Goal: Information Seeking & Learning: Learn about a topic

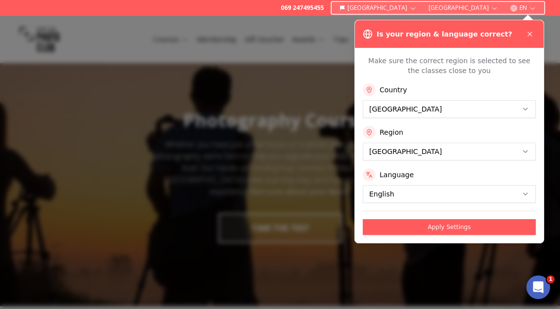
click at [527, 172] on div "Language" at bounding box center [449, 174] width 173 height 13
click at [528, 171] on div "Language" at bounding box center [449, 174] width 173 height 13
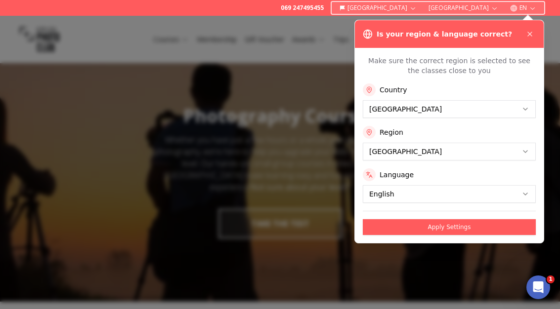
scroll to position [3, 0]
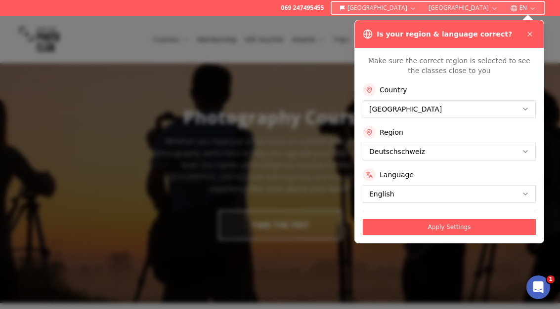
click at [482, 226] on button "Apply Settings" at bounding box center [449, 227] width 173 height 16
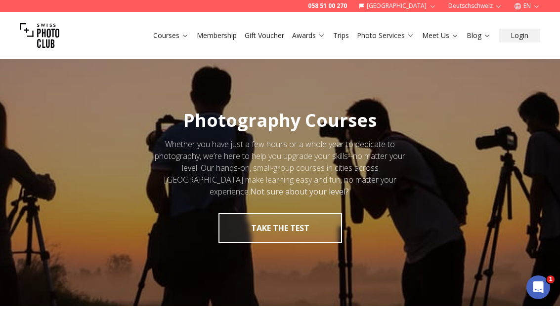
click at [408, 35] on icon at bounding box center [410, 35] width 7 height 7
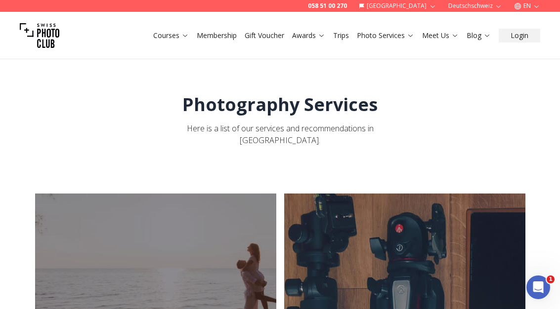
click at [161, 38] on link "Courses" at bounding box center [171, 36] width 36 height 10
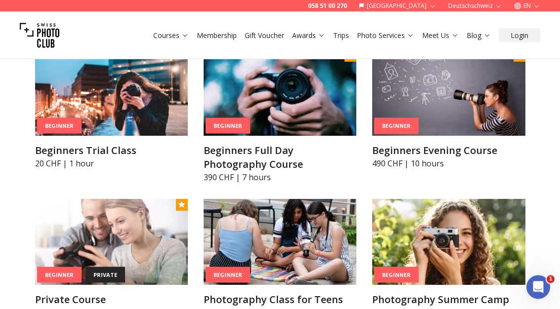
scroll to position [502, 0]
click at [303, 152] on h3 "Beginners Full Day Photography Course" at bounding box center [280, 158] width 153 height 28
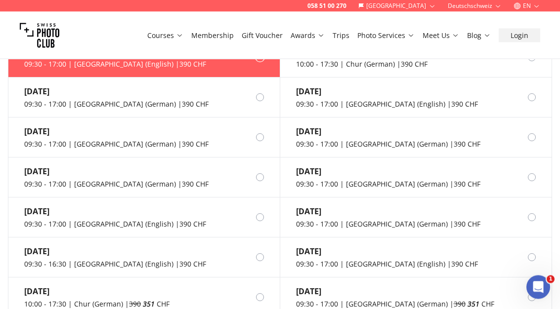
scroll to position [923, 0]
click at [219, 35] on link "Membership" at bounding box center [212, 36] width 42 height 10
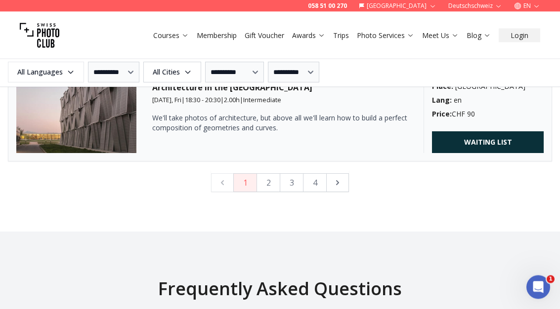
scroll to position [2583, 0]
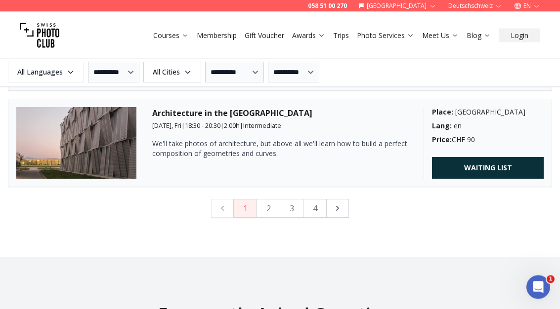
click at [272, 209] on button "2" at bounding box center [268, 209] width 24 height 19
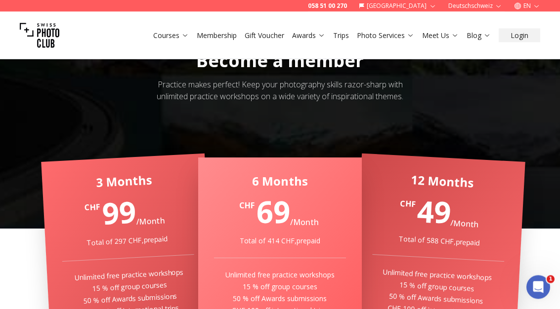
scroll to position [0, 0]
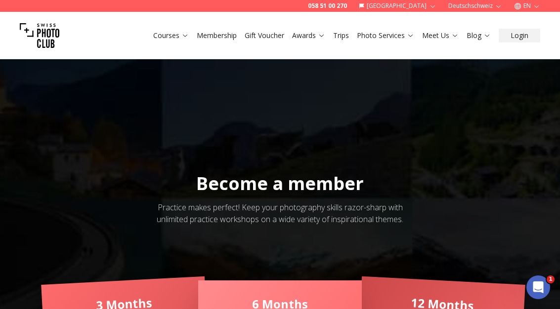
click at [309, 34] on link "Awards" at bounding box center [308, 36] width 33 height 10
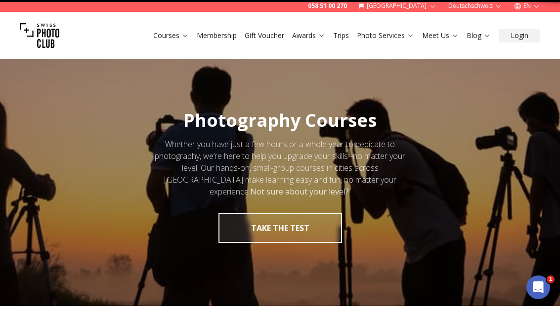
scroll to position [537, 0]
